Goal: Information Seeking & Learning: Check status

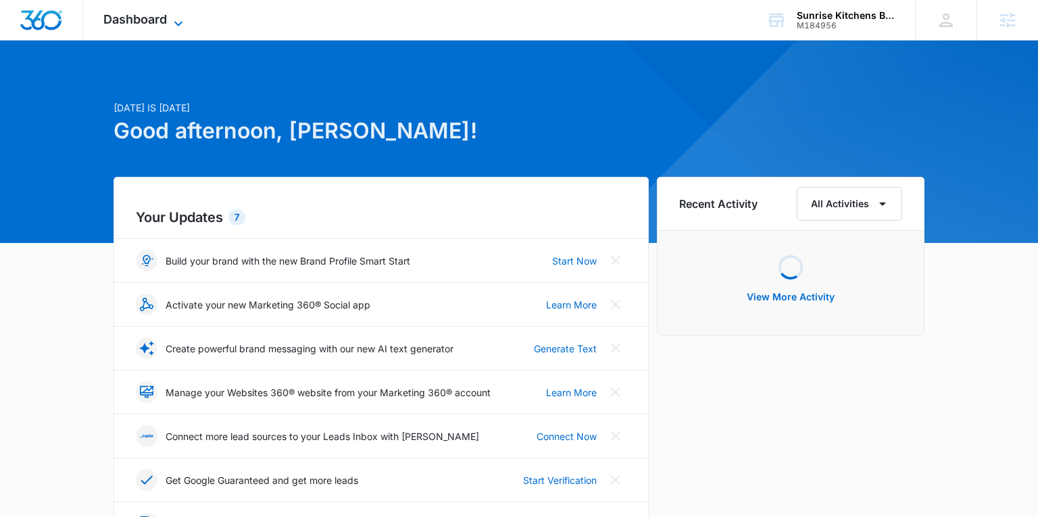
click at [141, 20] on span "Dashboard" at bounding box center [134, 19] width 63 height 14
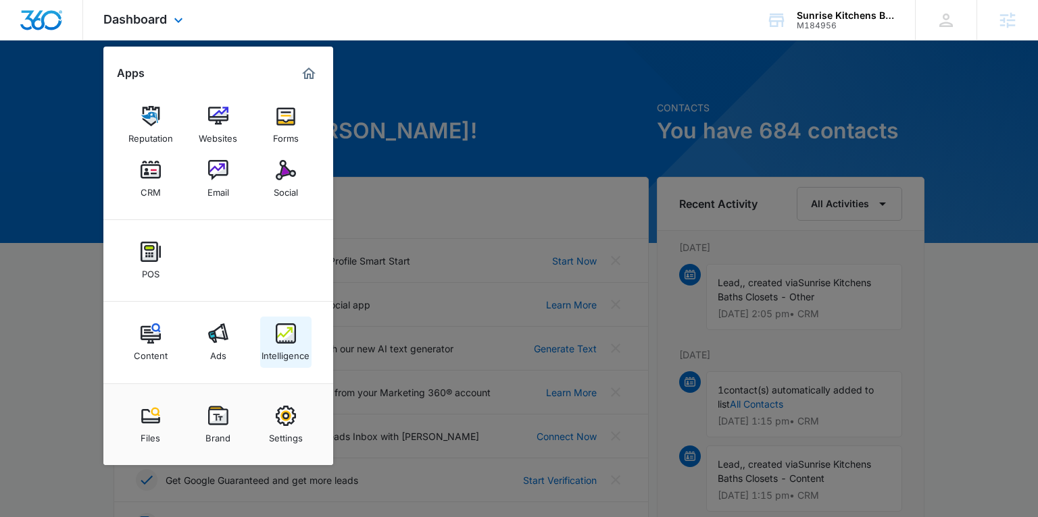
click at [284, 338] on img at bounding box center [286, 334] width 20 height 20
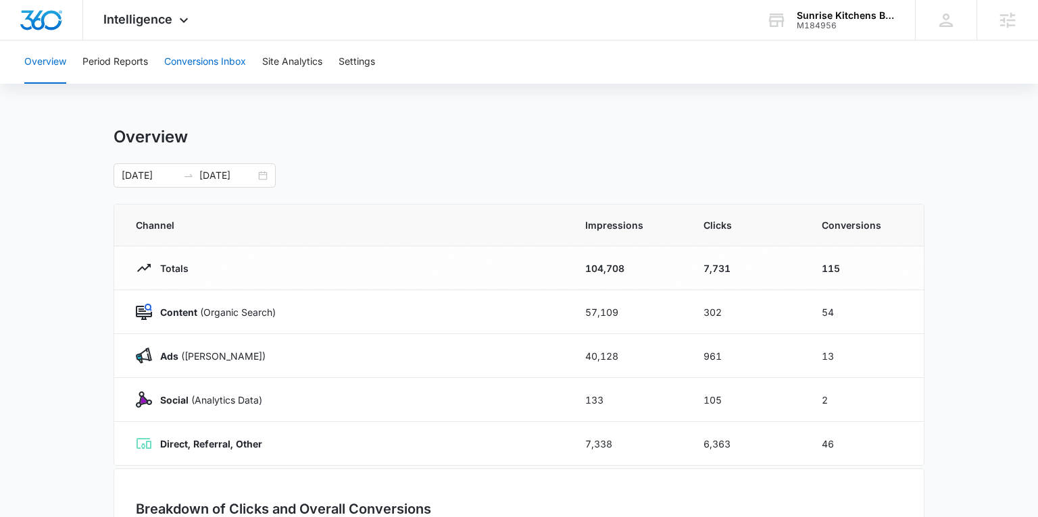
click at [228, 66] on button "Conversions Inbox" at bounding box center [205, 62] width 82 height 43
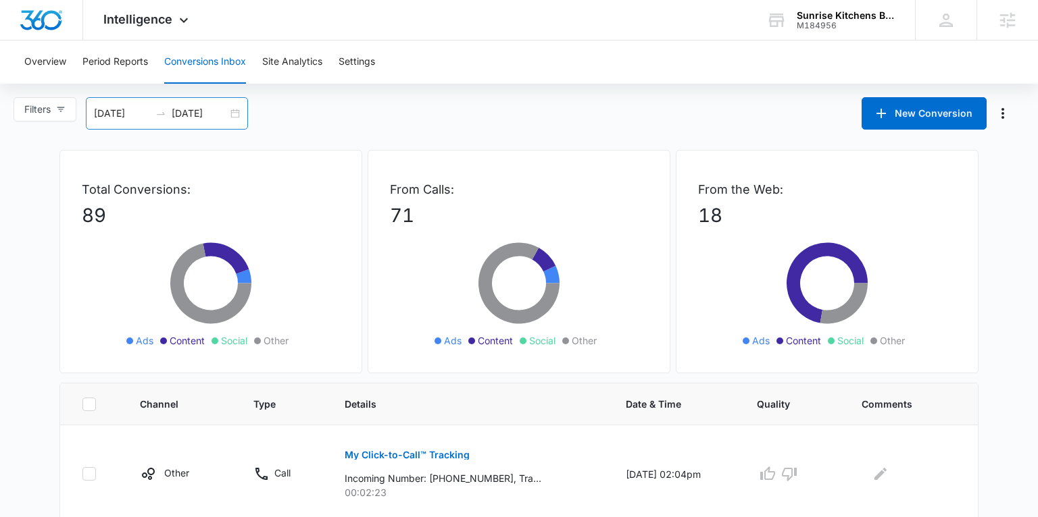
click at [226, 104] on div "08/10/2025 09/09/2025" at bounding box center [167, 113] width 162 height 32
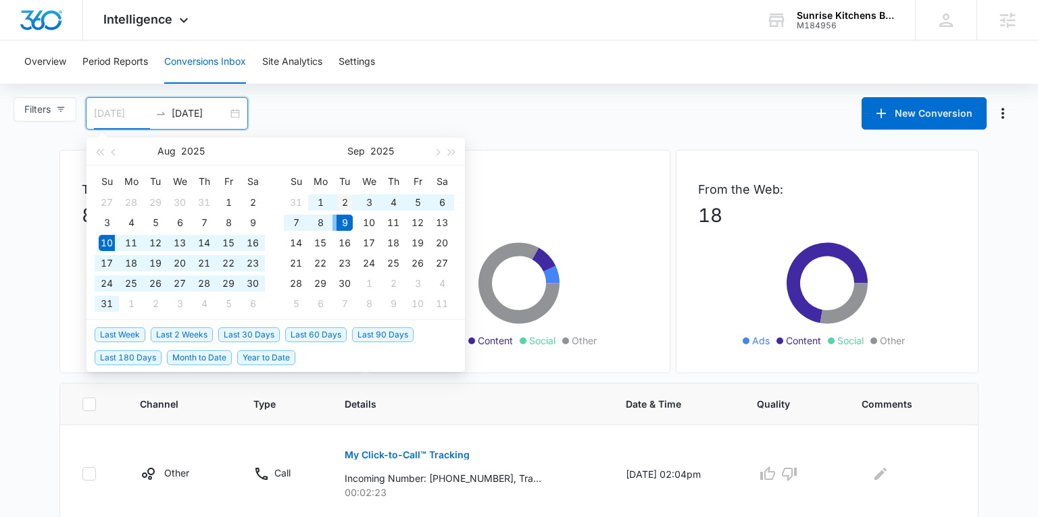
type input "09/02/2025"
click at [340, 198] on div "2" at bounding box center [344, 203] width 16 height 16
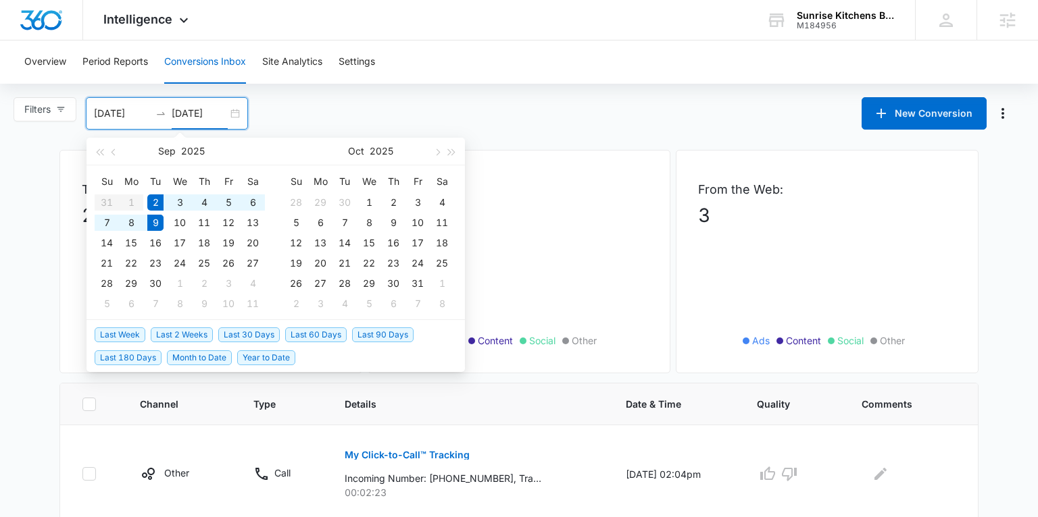
type input "09/09/2025"
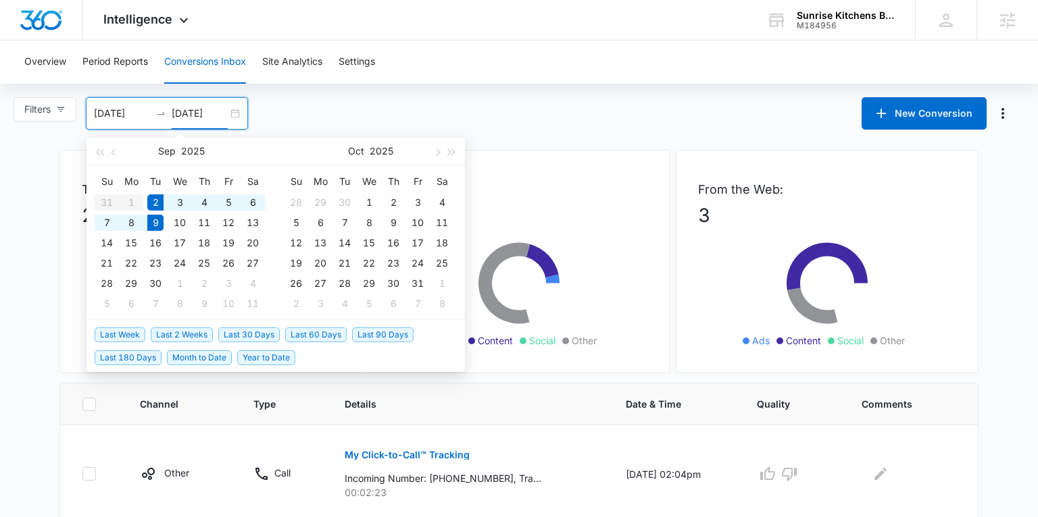
click at [490, 105] on div "Filters 09/02/2025 09/09/2025 New Conversion Sep 2025 Su Mo Tu We Th Fr Sa 31 1…" at bounding box center [519, 113] width 1038 height 32
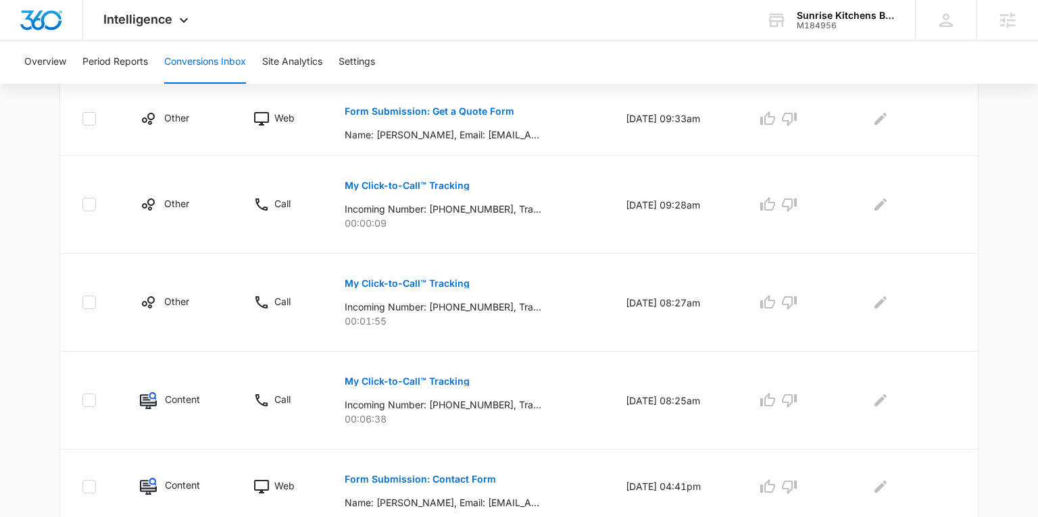
scroll to position [880, 0]
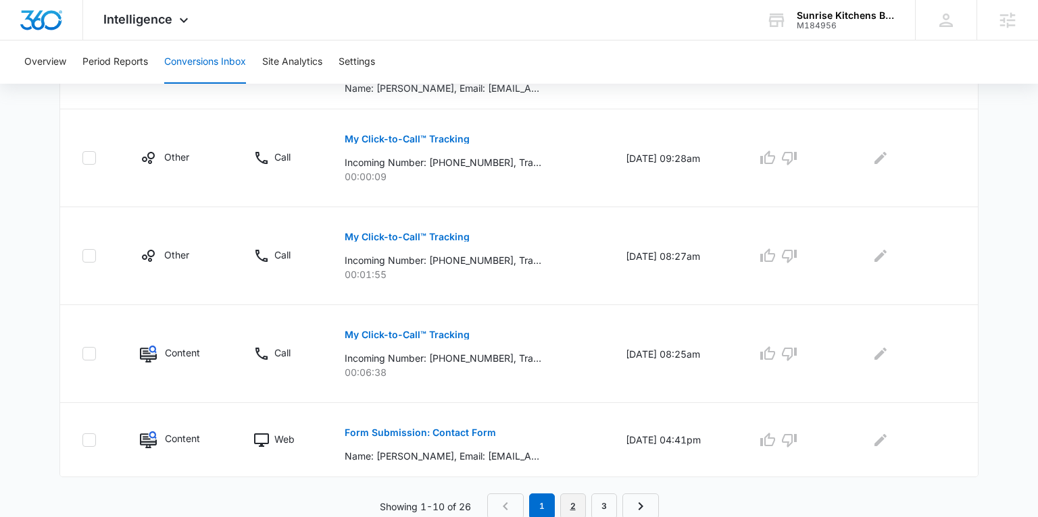
click at [581, 503] on link "2" at bounding box center [573, 507] width 26 height 26
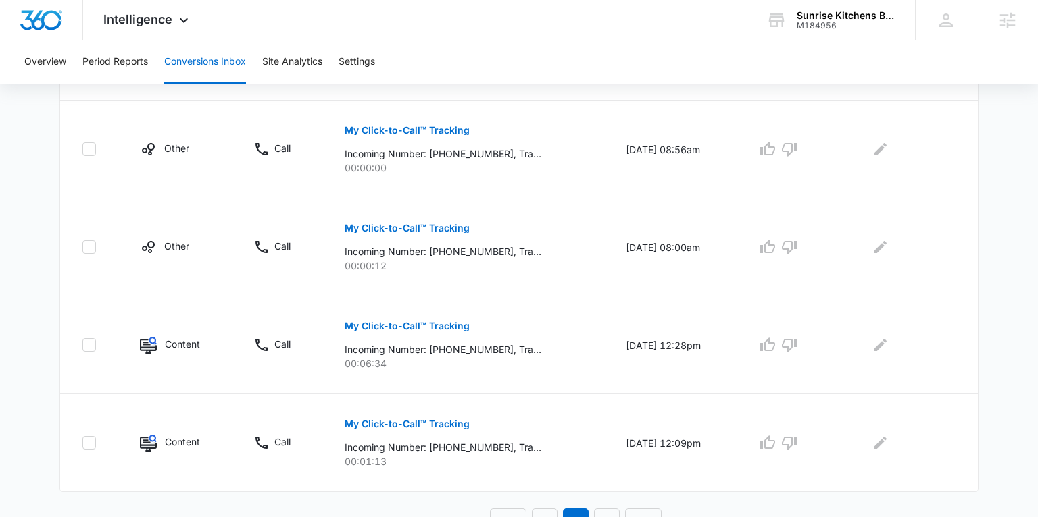
scroll to position [903, 0]
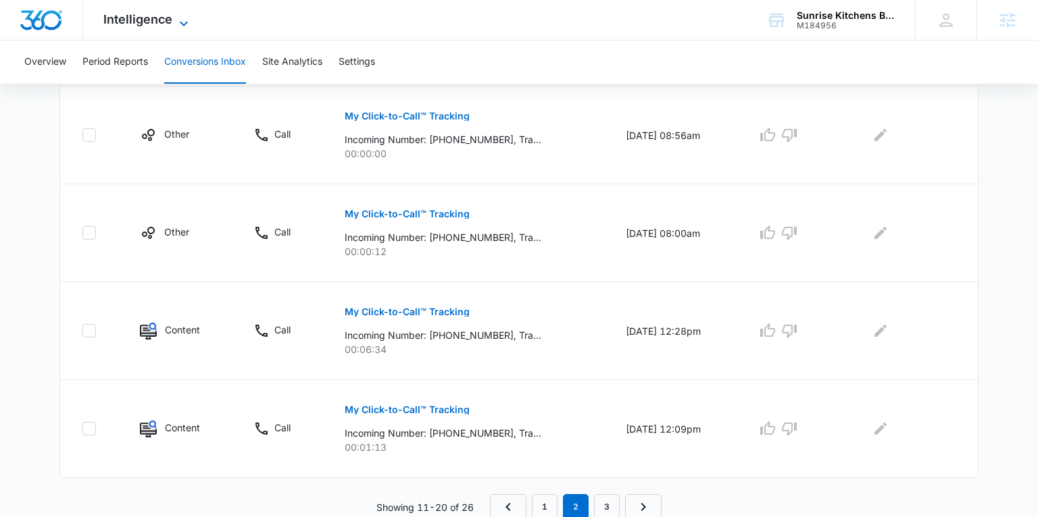
click at [132, 21] on span "Intelligence" at bounding box center [137, 19] width 69 height 14
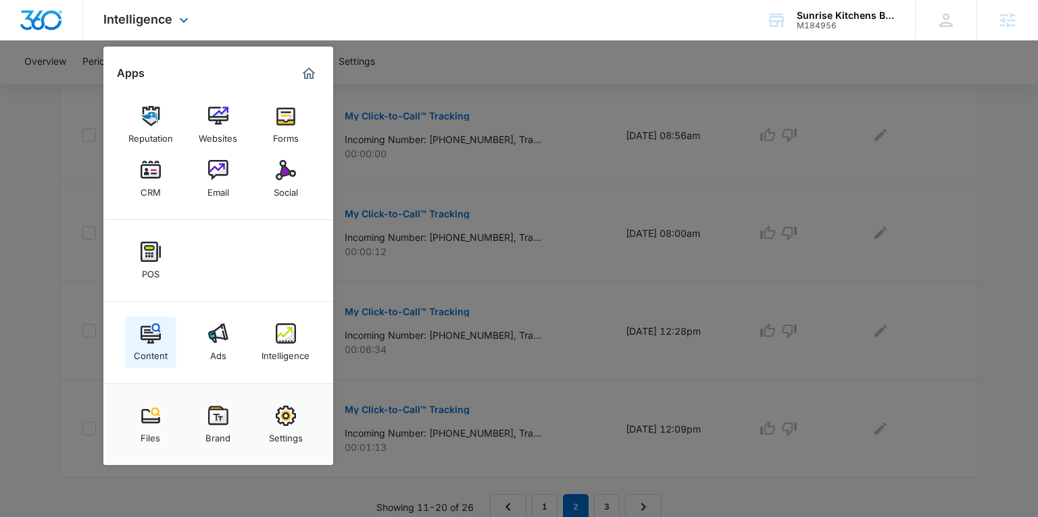
click at [163, 360] on div "Content" at bounding box center [151, 353] width 34 height 18
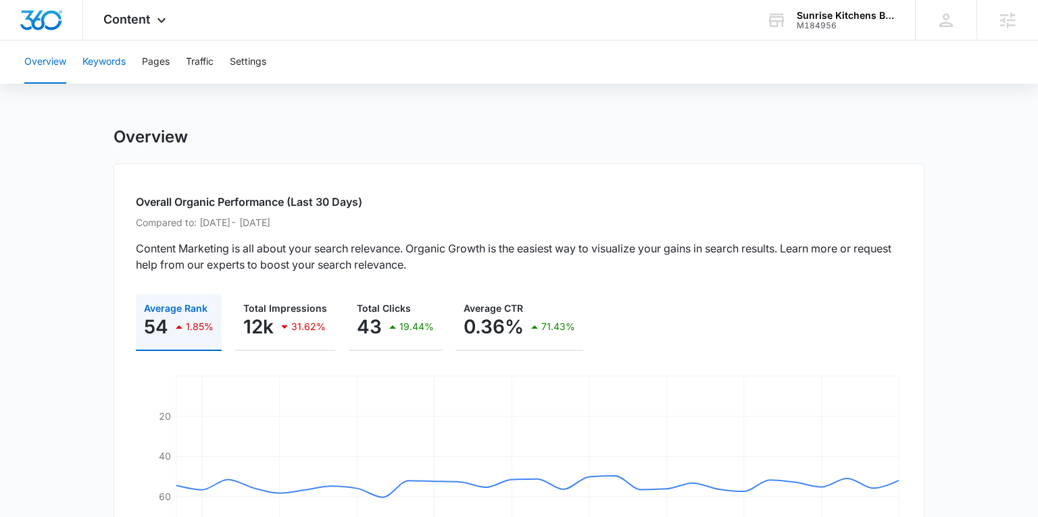
click at [109, 67] on button "Keywords" at bounding box center [103, 62] width 43 height 43
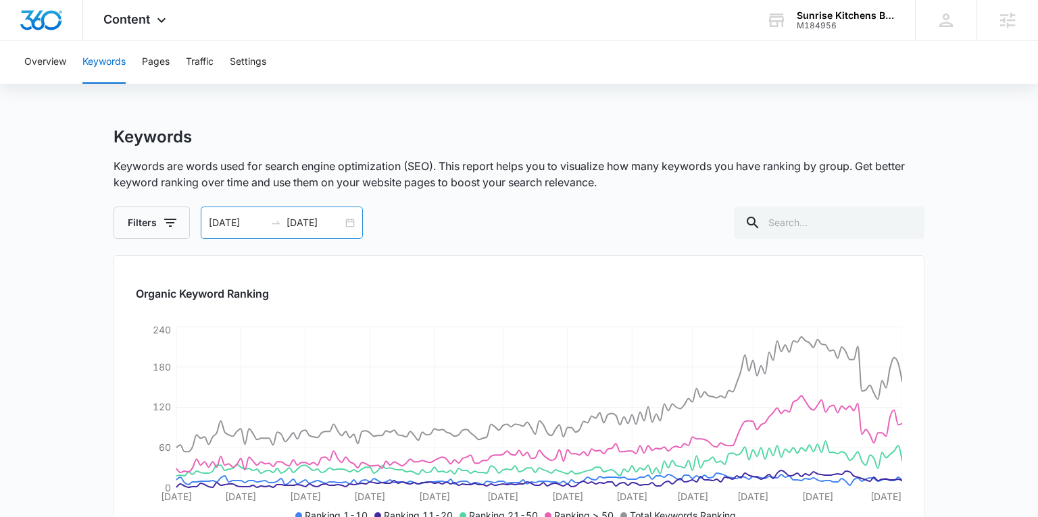
click at [351, 224] on div "03/03/2025 08/30/2025" at bounding box center [282, 223] width 162 height 32
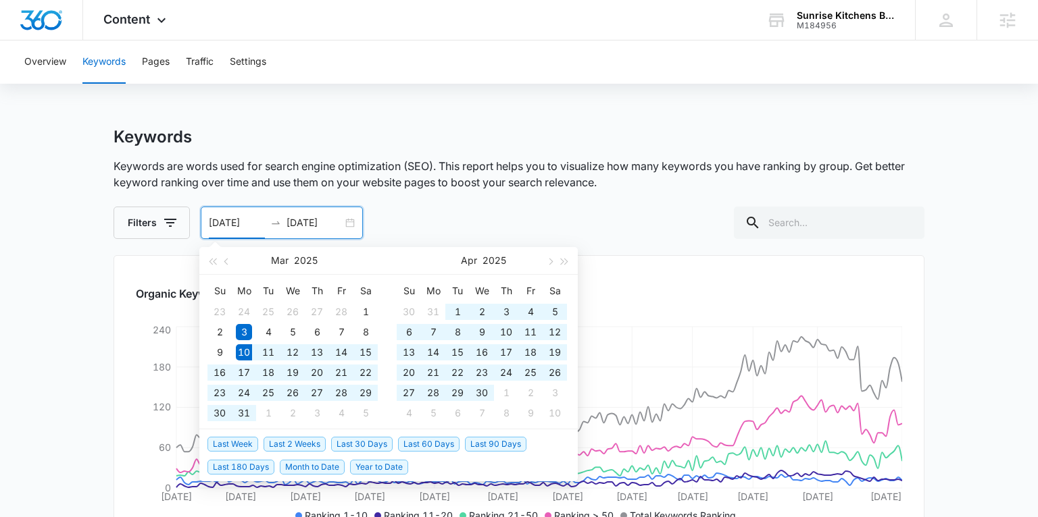
click at [267, 471] on span "Last 180 Days" at bounding box center [240, 467] width 67 height 15
type input "03/10/2025"
type input "09/06/2025"
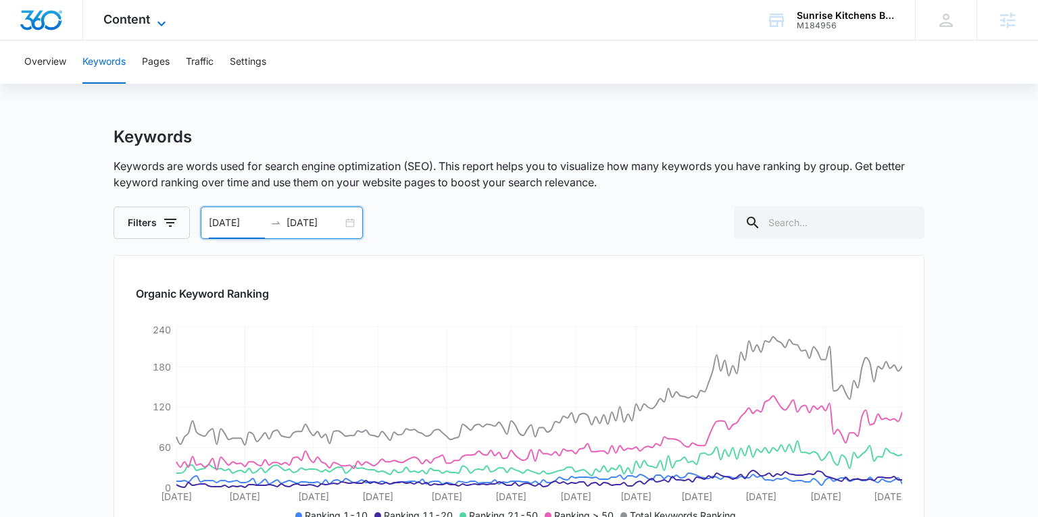
click at [147, 18] on span "Content" at bounding box center [126, 19] width 47 height 14
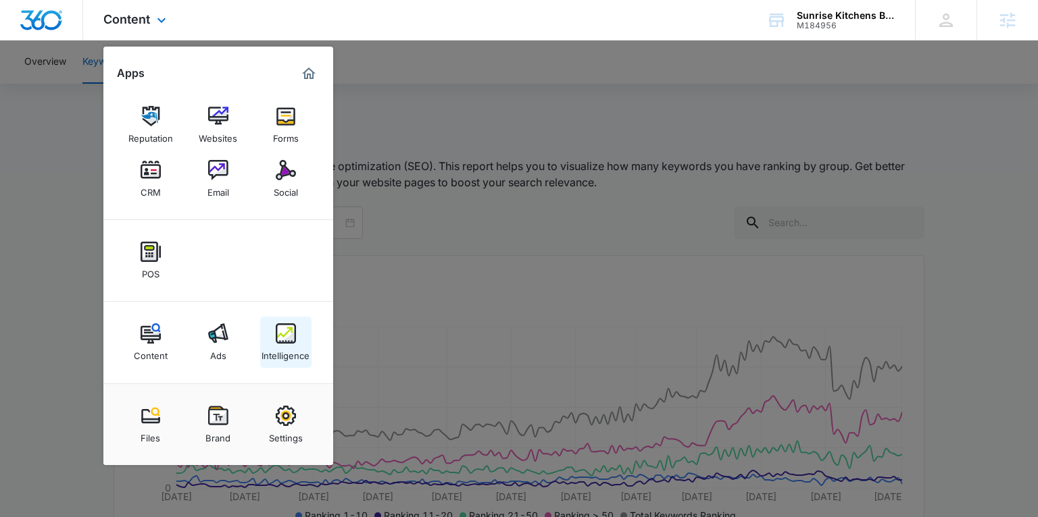
click at [290, 339] on img at bounding box center [286, 334] width 20 height 20
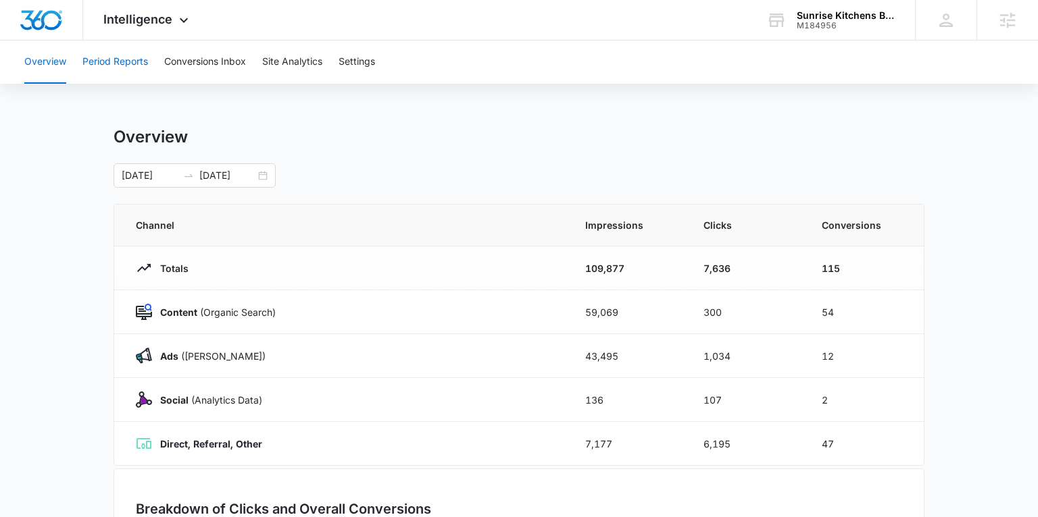
click at [123, 60] on button "Period Reports" at bounding box center [115, 62] width 66 height 43
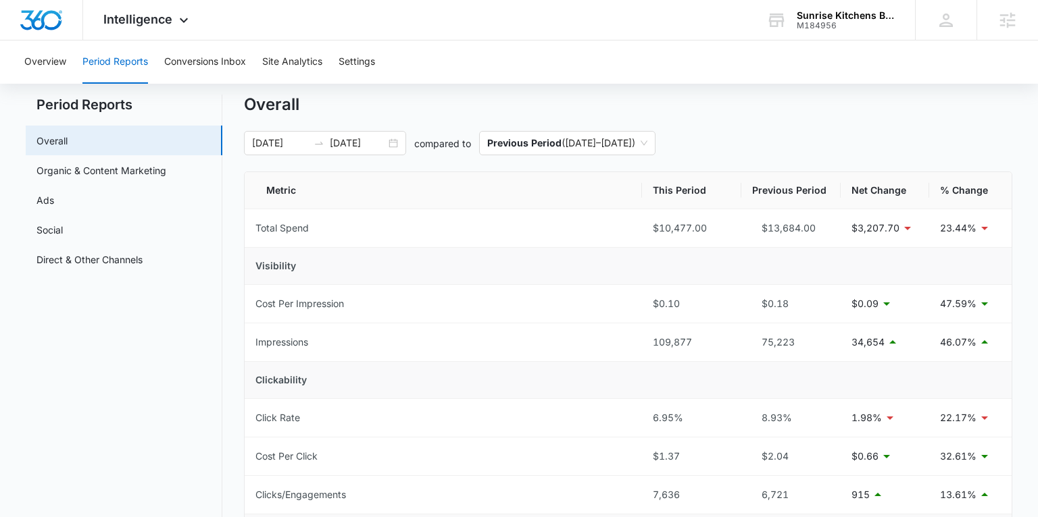
scroll to position [43, 0]
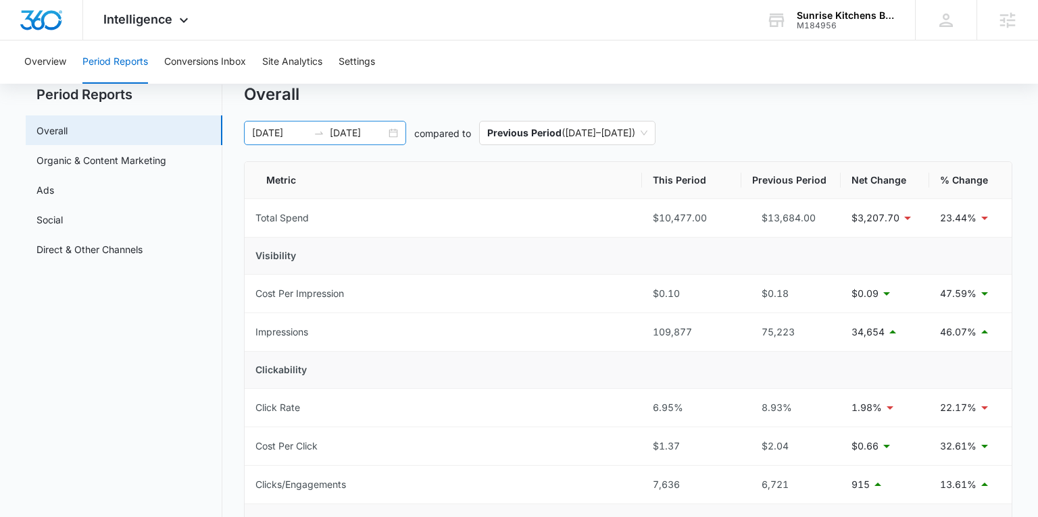
click at [394, 133] on div "03/10/2025 09/06/2025" at bounding box center [325, 133] width 162 height 24
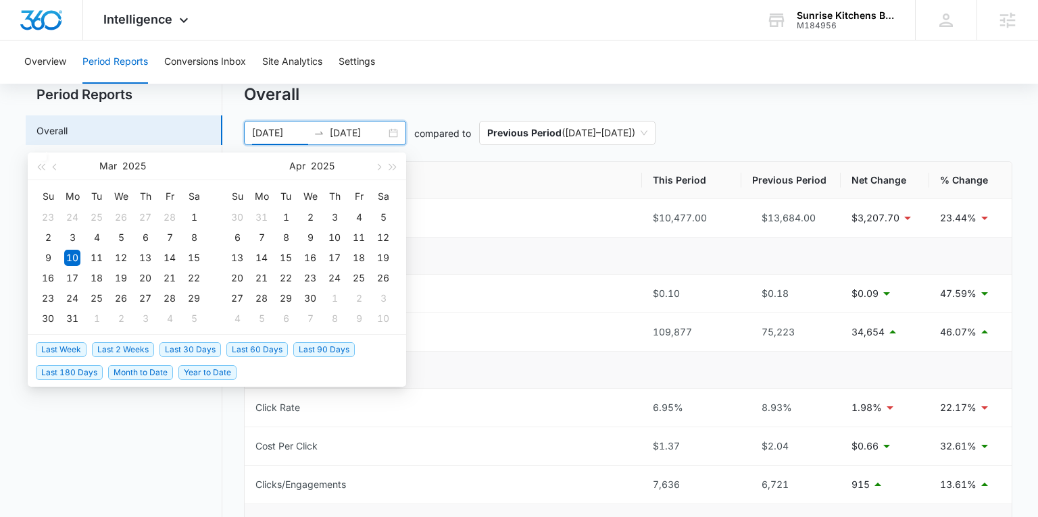
click at [170, 349] on span "Last 30 Days" at bounding box center [189, 349] width 61 height 15
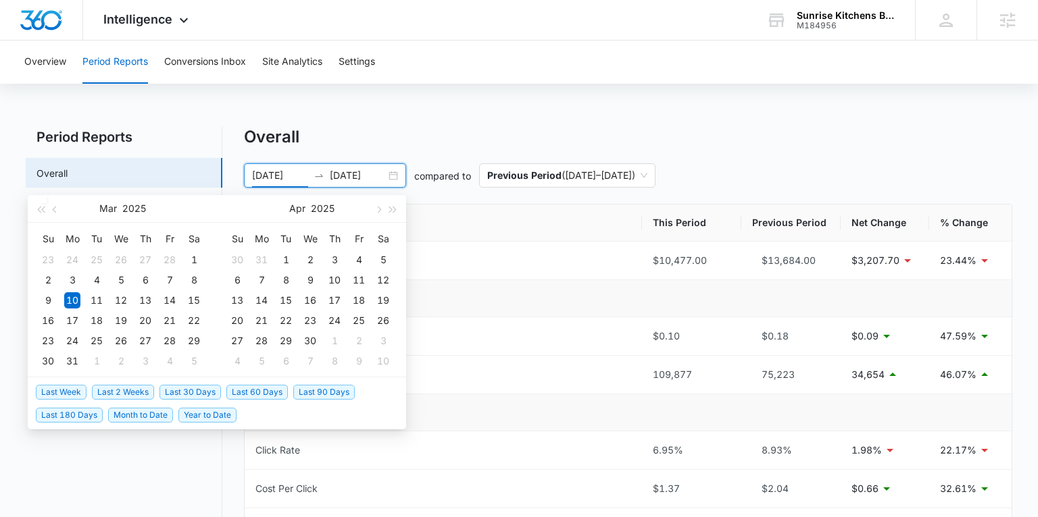
type input "08/29/2025"
type input "09/08/2025"
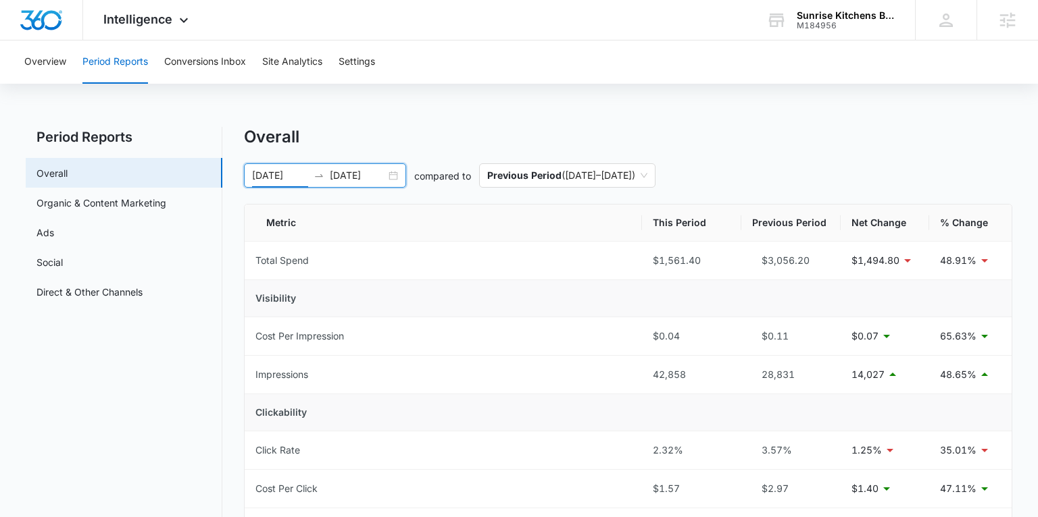
click at [391, 173] on div "08/09/2025 09/08/2025" at bounding box center [325, 175] width 162 height 24
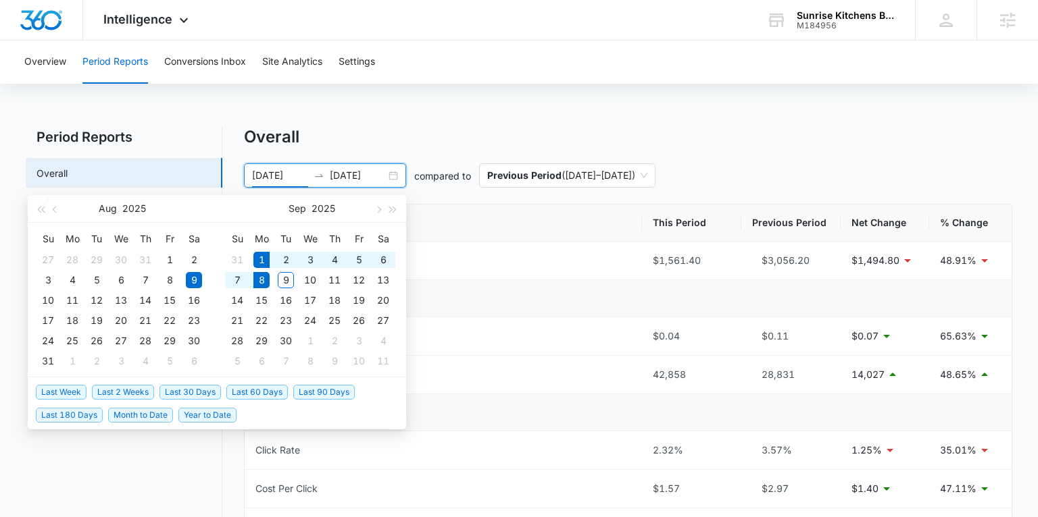
click at [77, 395] on span "Last Week" at bounding box center [61, 392] width 51 height 15
type input "09/01/2025"
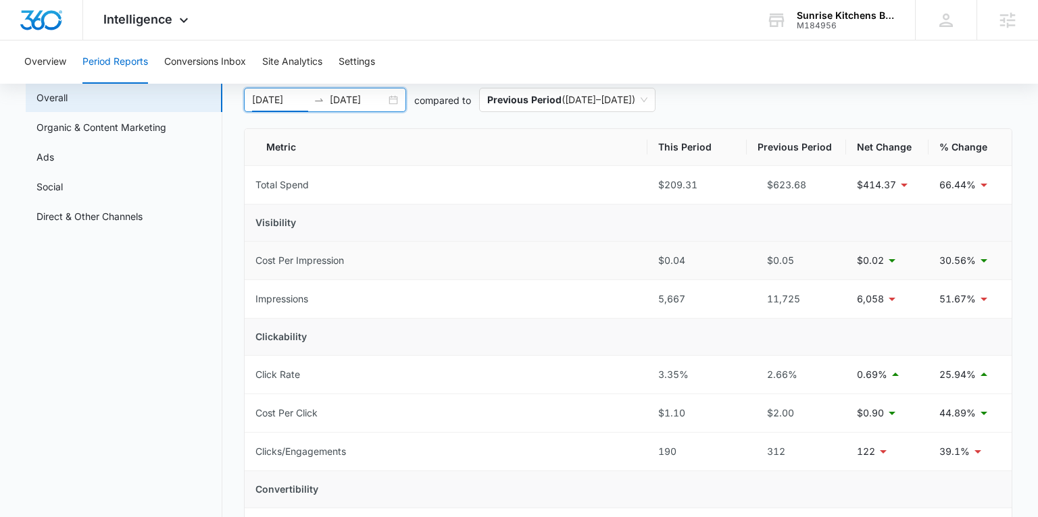
scroll to position [94, 0]
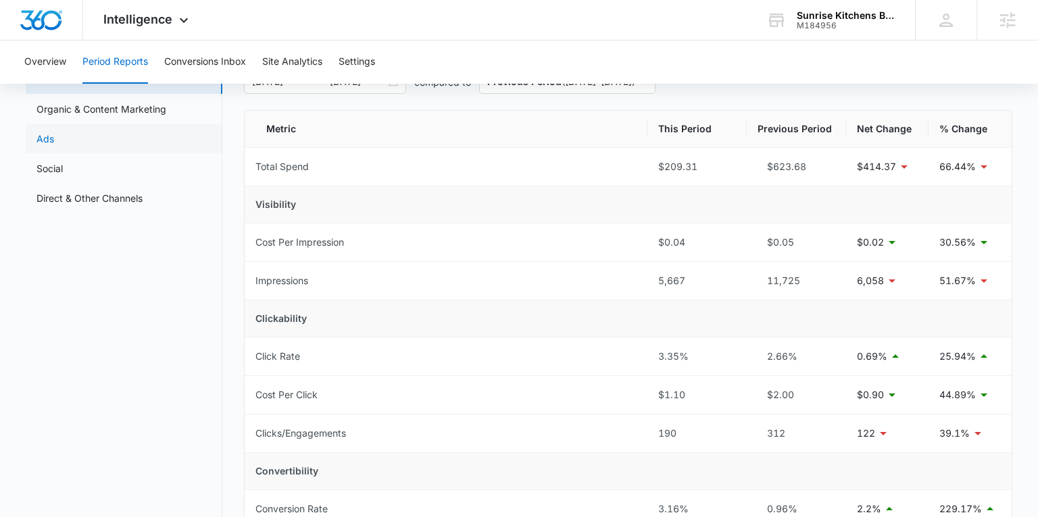
click at [54, 143] on link "Ads" at bounding box center [45, 139] width 18 height 14
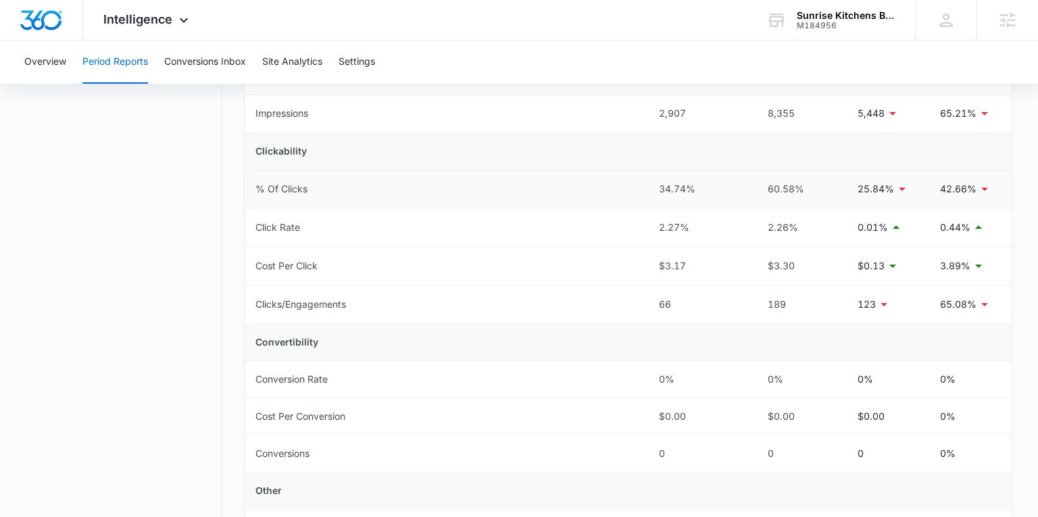
scroll to position [409, 0]
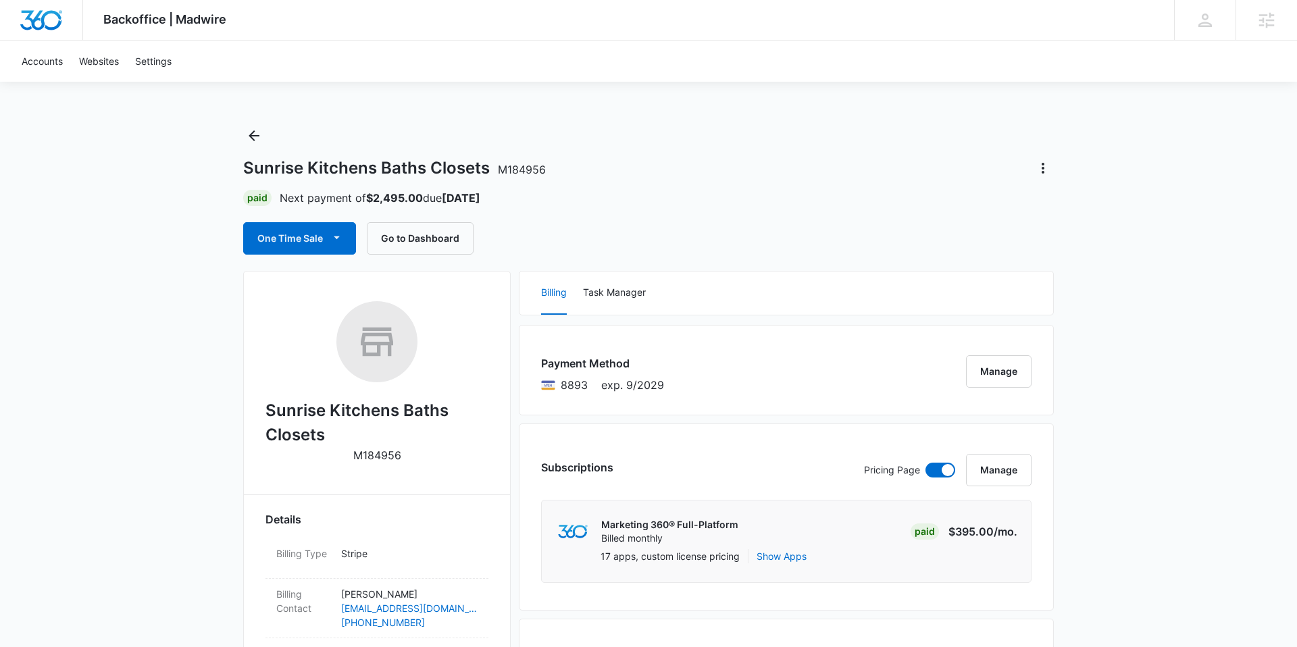
scroll to position [1, 0]
